Goal: Information Seeking & Learning: Learn about a topic

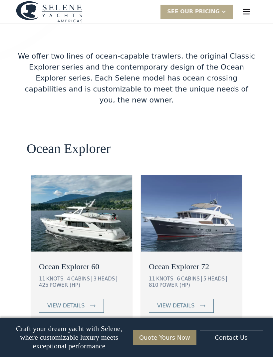
scroll to position [1091, 0]
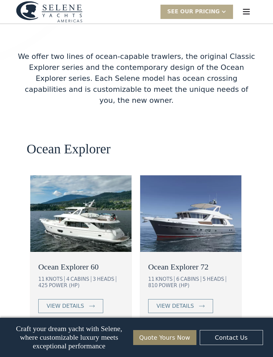
click at [60, 302] on div "view details" at bounding box center [65, 306] width 37 height 8
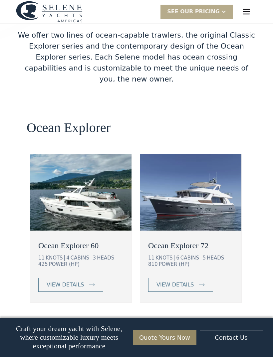
click at [187, 281] on div "view details" at bounding box center [174, 285] width 37 height 8
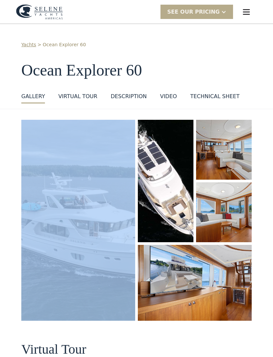
click at [57, 187] on img "open lightbox" at bounding box center [78, 220] width 114 height 201
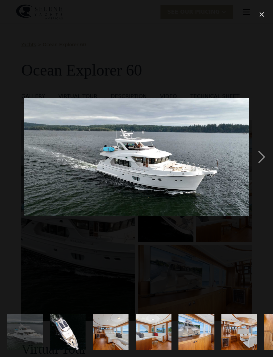
click at [56, 193] on img at bounding box center [136, 157] width 225 height 118
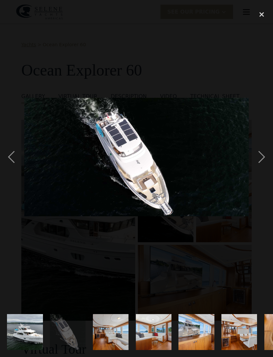
click at [264, 165] on div "next image" at bounding box center [261, 157] width 23 height 300
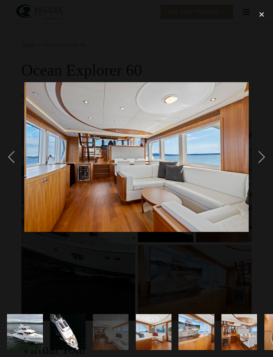
click at [261, 163] on div "next image" at bounding box center [261, 157] width 23 height 300
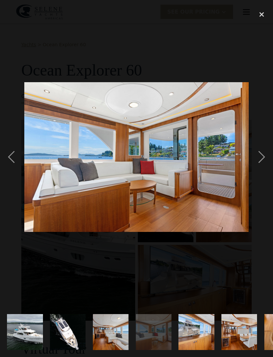
click at [262, 163] on div "next image" at bounding box center [261, 157] width 23 height 300
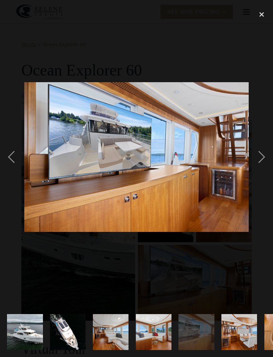
click at [262, 163] on div "next image" at bounding box center [261, 157] width 23 height 300
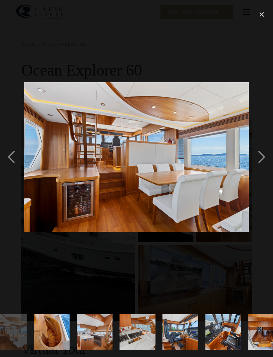
scroll to position [0, 230]
click at [264, 163] on div "next image" at bounding box center [261, 157] width 23 height 300
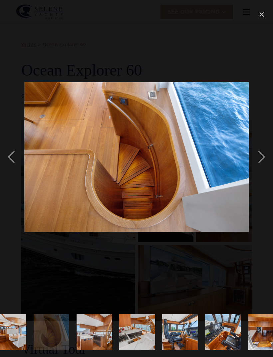
click at [267, 162] on div "next image" at bounding box center [261, 157] width 23 height 300
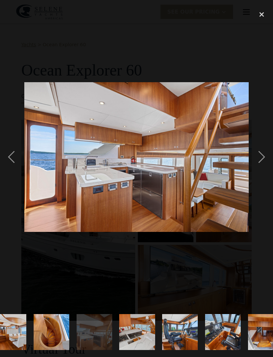
click at [261, 163] on div "next image" at bounding box center [261, 157] width 23 height 300
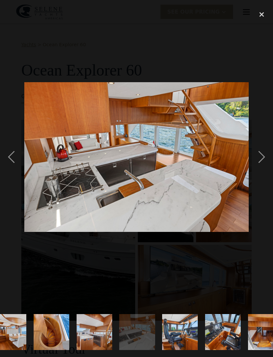
click at [263, 162] on div "next image" at bounding box center [261, 157] width 23 height 300
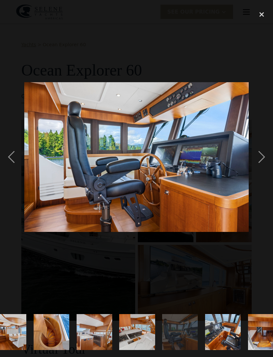
click at [258, 168] on div "next image" at bounding box center [261, 157] width 23 height 300
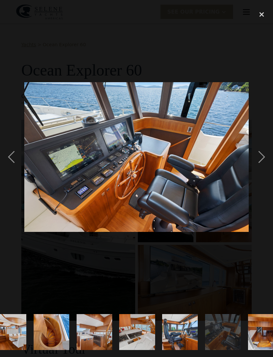
click at [260, 167] on div "next image" at bounding box center [261, 157] width 23 height 300
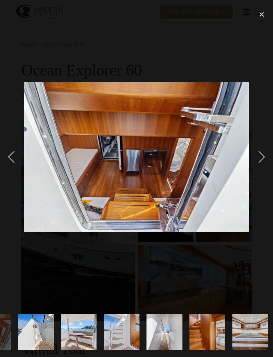
scroll to position [0, 503]
click at [263, 168] on div "next image" at bounding box center [261, 157] width 23 height 300
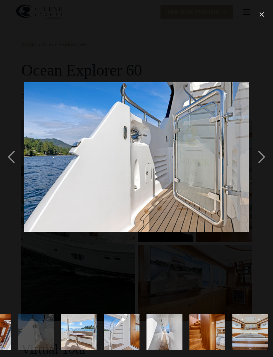
click at [261, 167] on div "next image" at bounding box center [261, 157] width 23 height 300
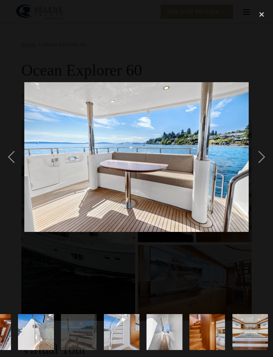
click at [260, 165] on div "next image" at bounding box center [261, 157] width 23 height 300
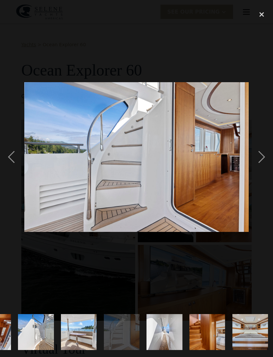
click at [261, 168] on div "next image" at bounding box center [261, 157] width 23 height 300
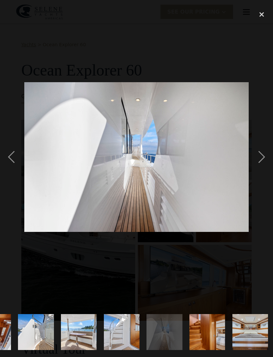
click at [261, 166] on div "next image" at bounding box center [261, 157] width 23 height 300
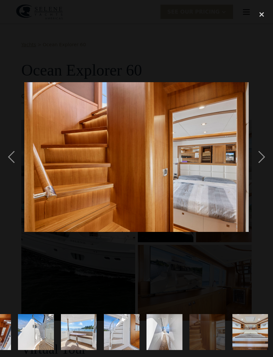
click at [263, 166] on div "next image" at bounding box center [261, 157] width 23 height 300
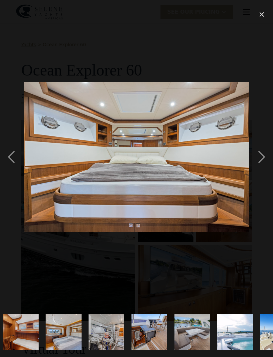
scroll to position [0, 775]
click at [261, 167] on div "next image" at bounding box center [261, 157] width 23 height 300
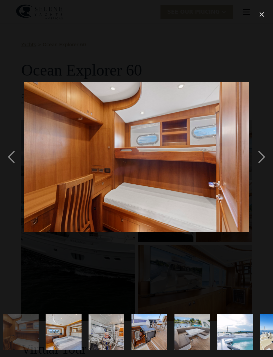
click at [260, 168] on div "next image" at bounding box center [261, 157] width 23 height 300
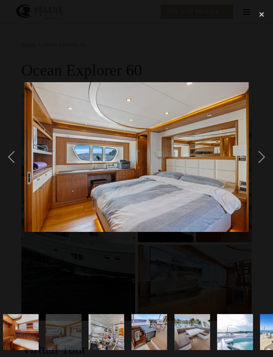
click at [262, 167] on div "next image" at bounding box center [261, 157] width 23 height 300
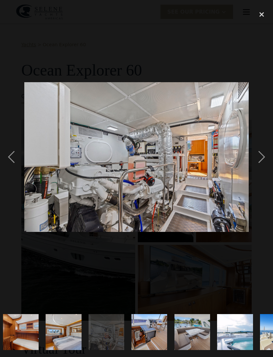
click at [262, 164] on div "next image" at bounding box center [261, 157] width 23 height 300
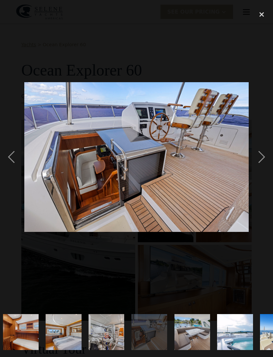
click at [263, 167] on div "next image" at bounding box center [261, 157] width 23 height 300
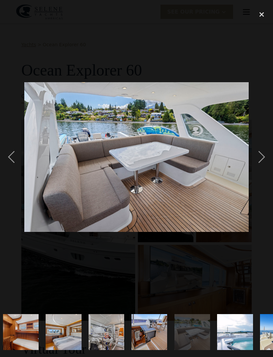
click at [265, 167] on div "next image" at bounding box center [261, 157] width 23 height 300
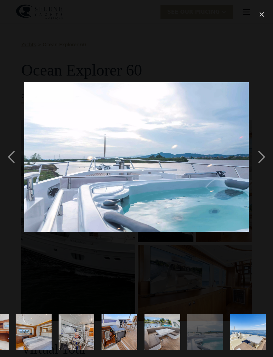
scroll to position [0, 869]
click at [265, 167] on div "next image" at bounding box center [261, 157] width 23 height 300
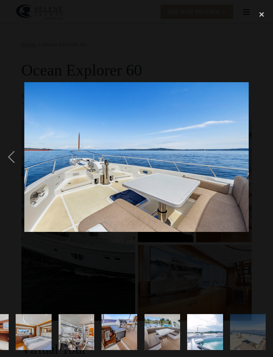
click at [196, 331] on img "show item 24 of 25" at bounding box center [205, 332] width 54 height 36
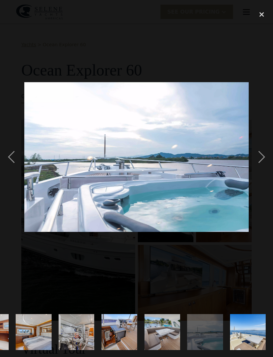
click at [243, 334] on img "show item 25 of 25" at bounding box center [248, 332] width 54 height 36
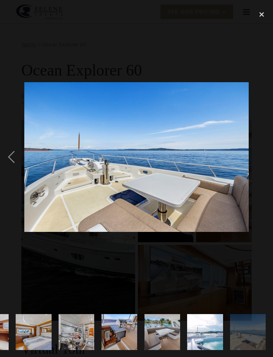
click at [194, 326] on img "show item 24 of 25" at bounding box center [205, 332] width 54 height 36
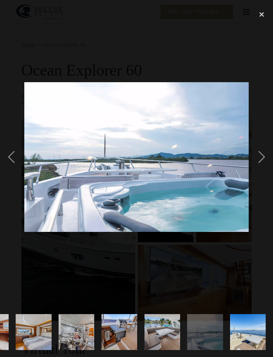
click at [239, 326] on img "show item 25 of 25" at bounding box center [248, 332] width 54 height 36
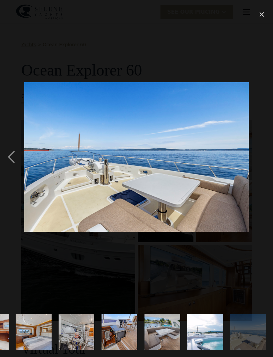
click at [259, 14] on div "close lightbox" at bounding box center [261, 14] width 23 height 15
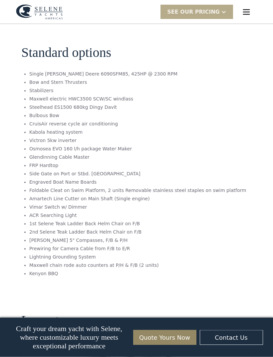
scroll to position [1176, 0]
